Goal: Task Accomplishment & Management: Use online tool/utility

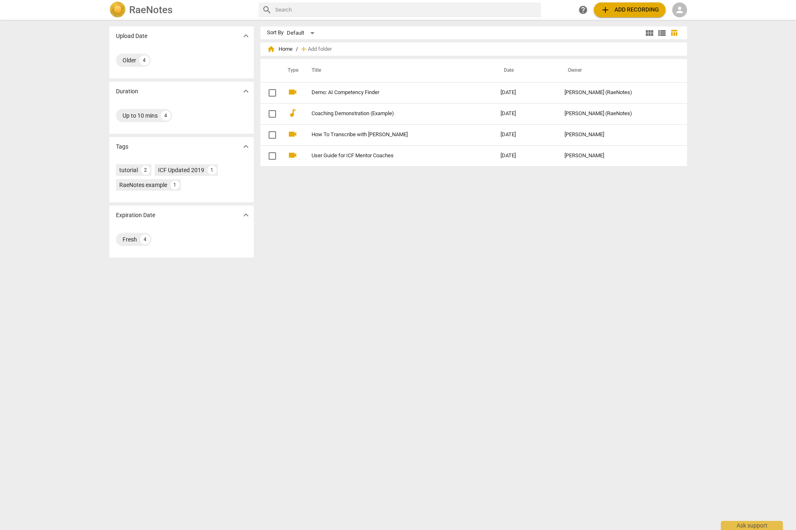
click at [637, 11] on span "add Add recording" at bounding box center [629, 10] width 59 height 10
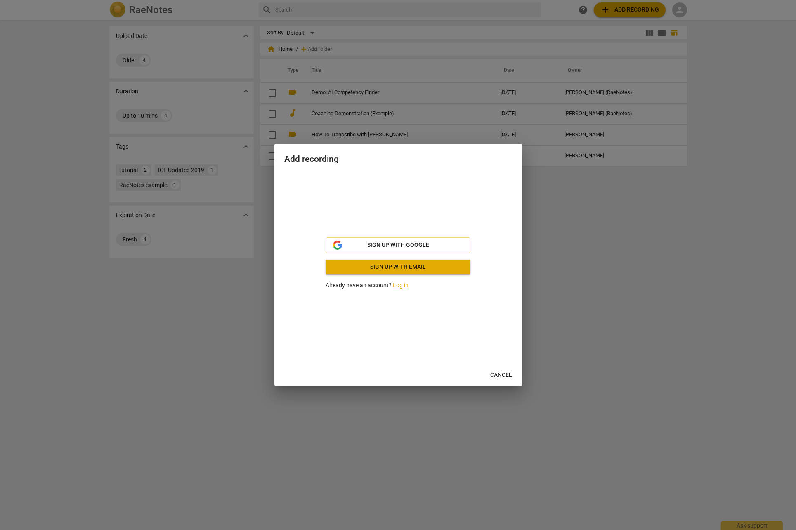
click at [401, 285] on link "Log in" at bounding box center [401, 285] width 16 height 7
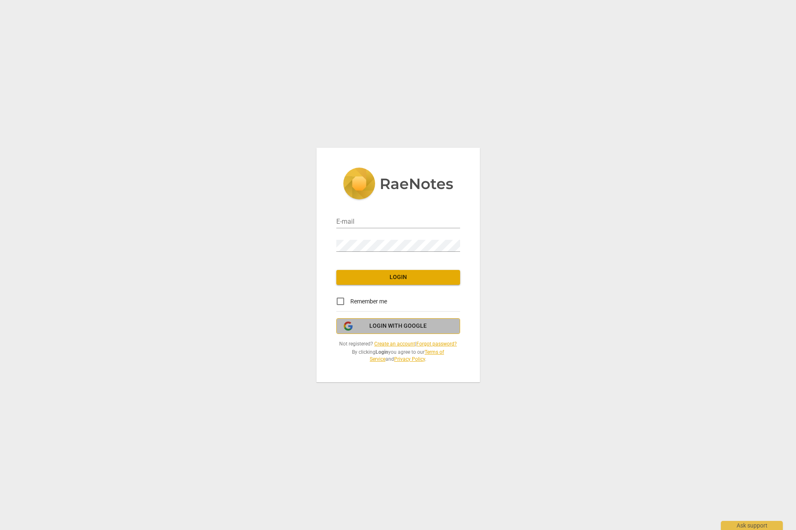
click at [394, 327] on span "Login with Google" at bounding box center [397, 326] width 57 height 8
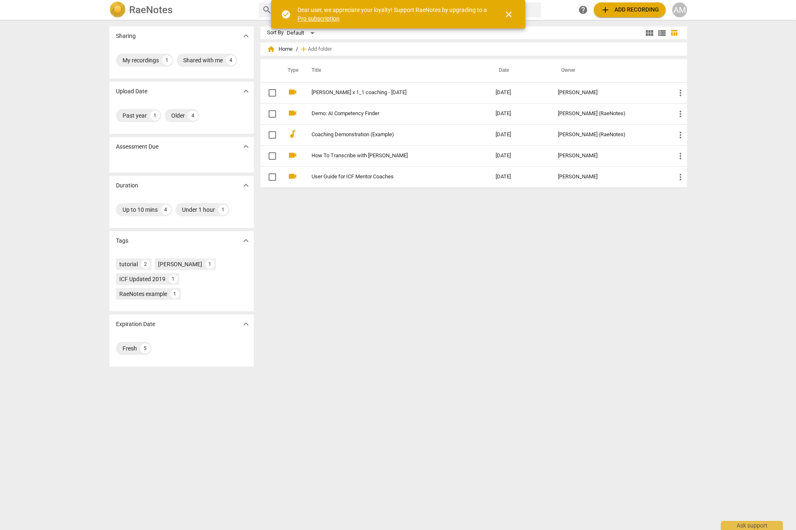
click at [512, 213] on div "Sort By Default view_module view_list table_chart home Home / add Add folder Ty…" at bounding box center [476, 274] width 433 height 497
